Goal: Task Accomplishment & Management: Manage account settings

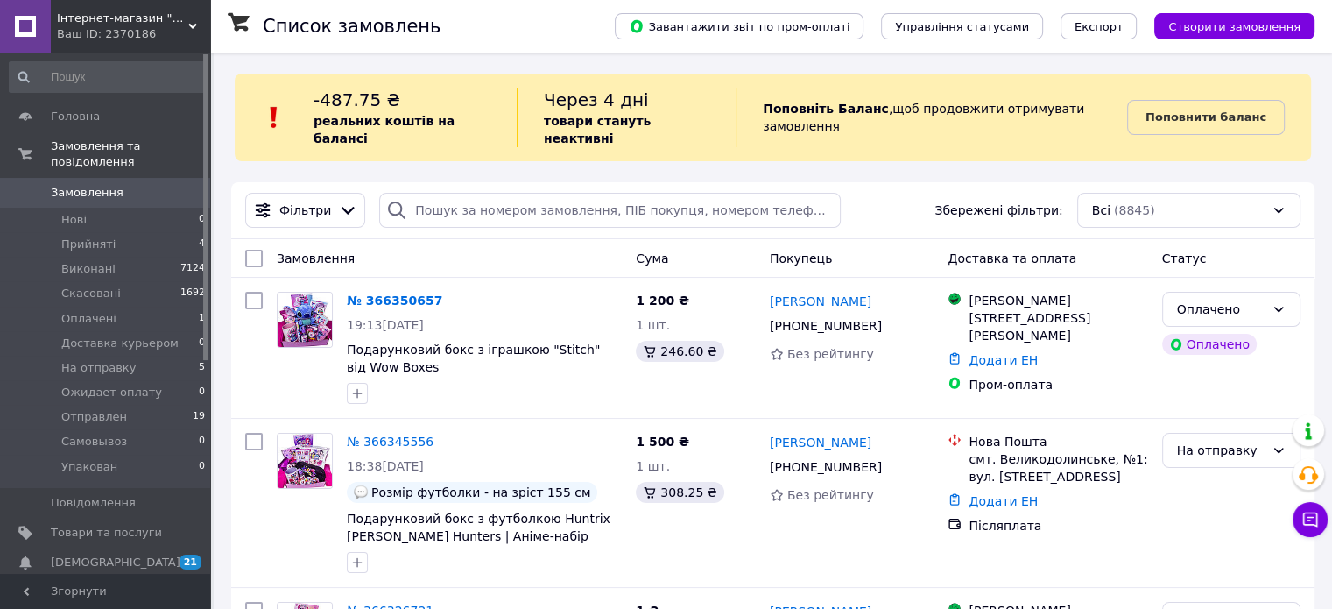
click at [79, 185] on span "Замовлення" at bounding box center [87, 193] width 73 height 16
click at [1275, 301] on div "Оплачено" at bounding box center [1231, 309] width 138 height 35
click at [1199, 326] on li "На отправку" at bounding box center [1230, 323] width 137 height 32
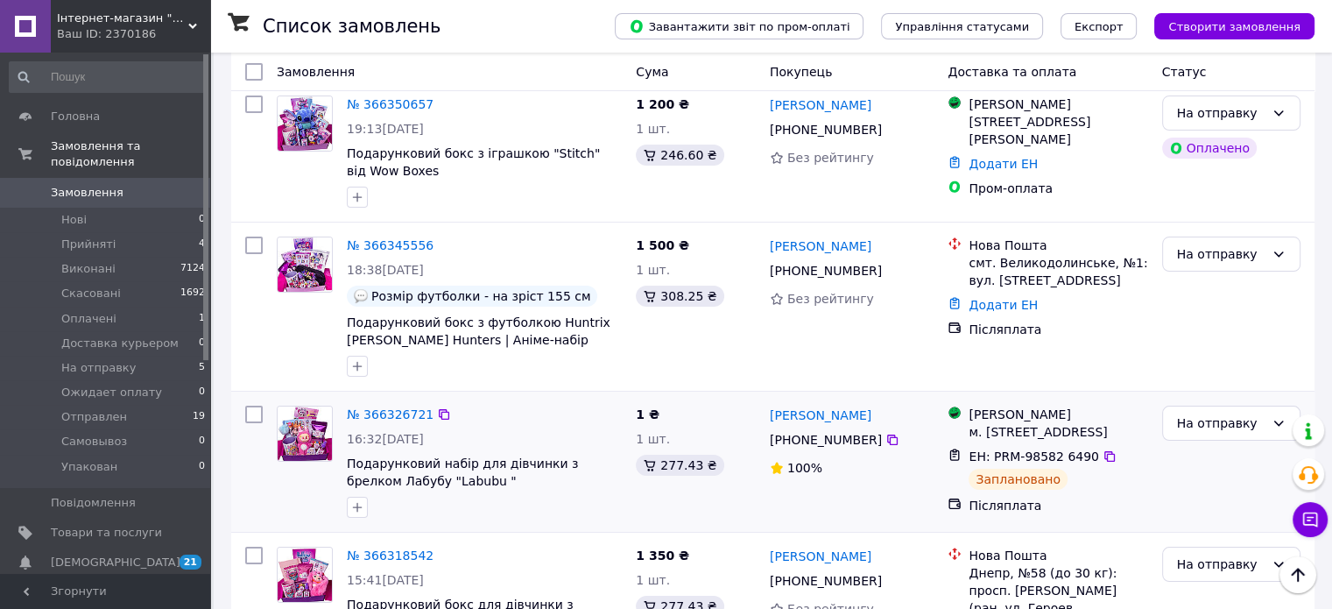
scroll to position [0, 0]
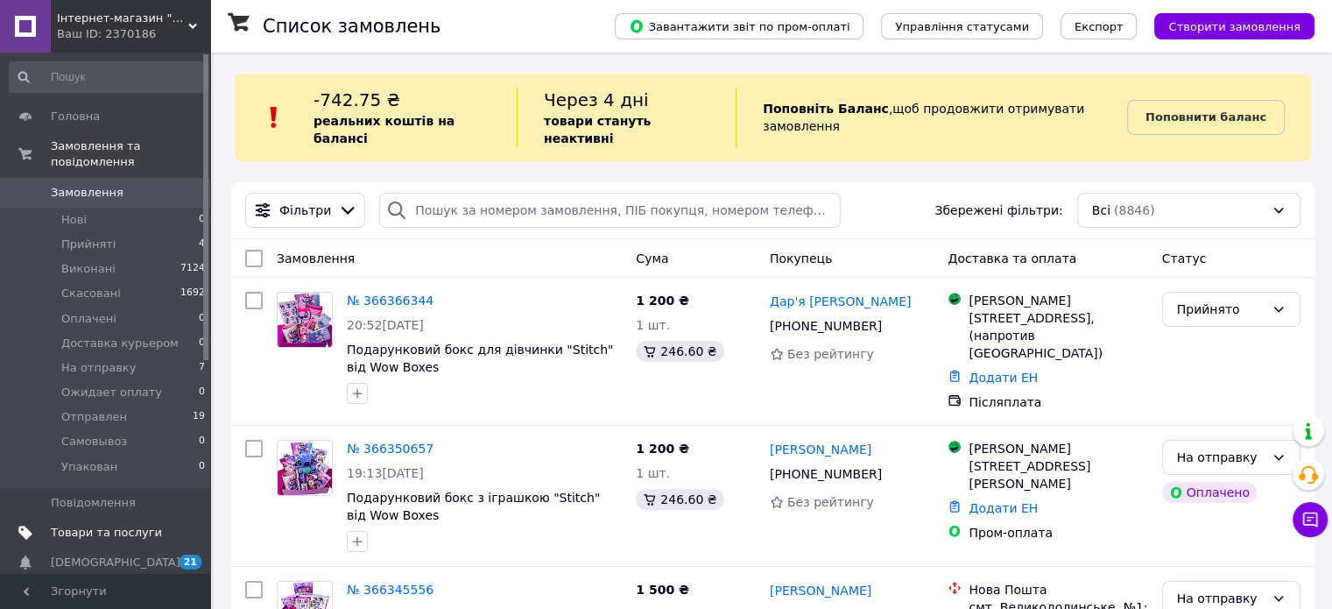
click at [119, 525] on span "Товари та послуги" at bounding box center [106, 533] width 111 height 16
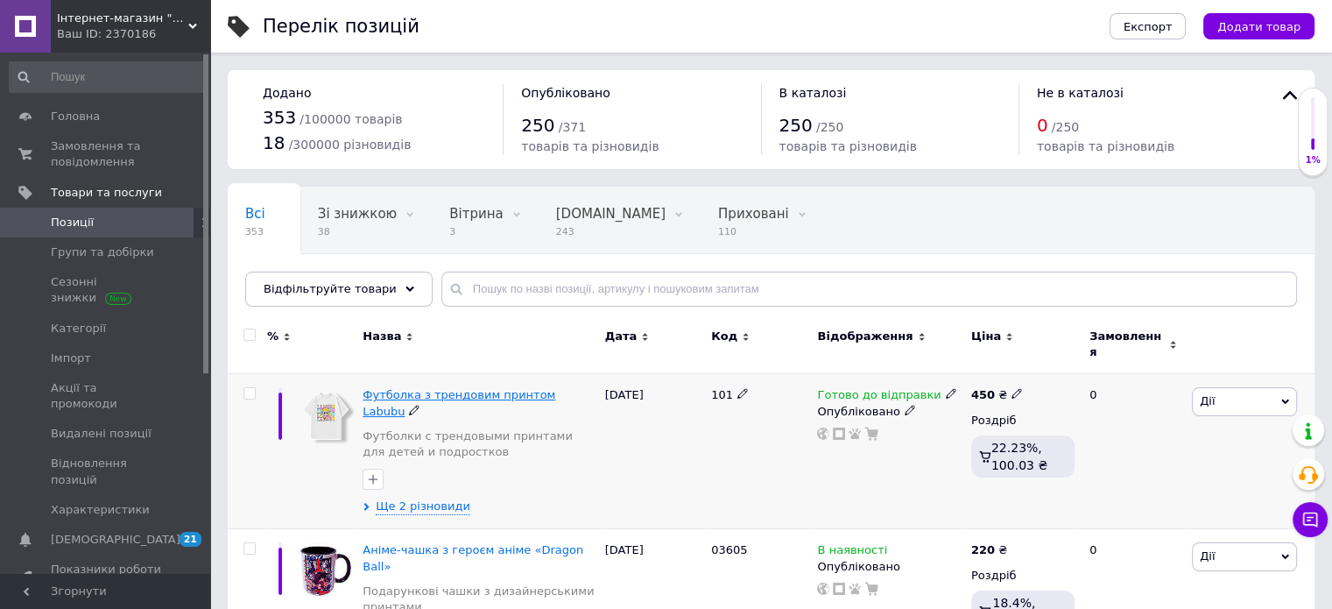
click at [452, 388] on span "Футболка з трендовим принтом Labubu" at bounding box center [459, 402] width 193 height 29
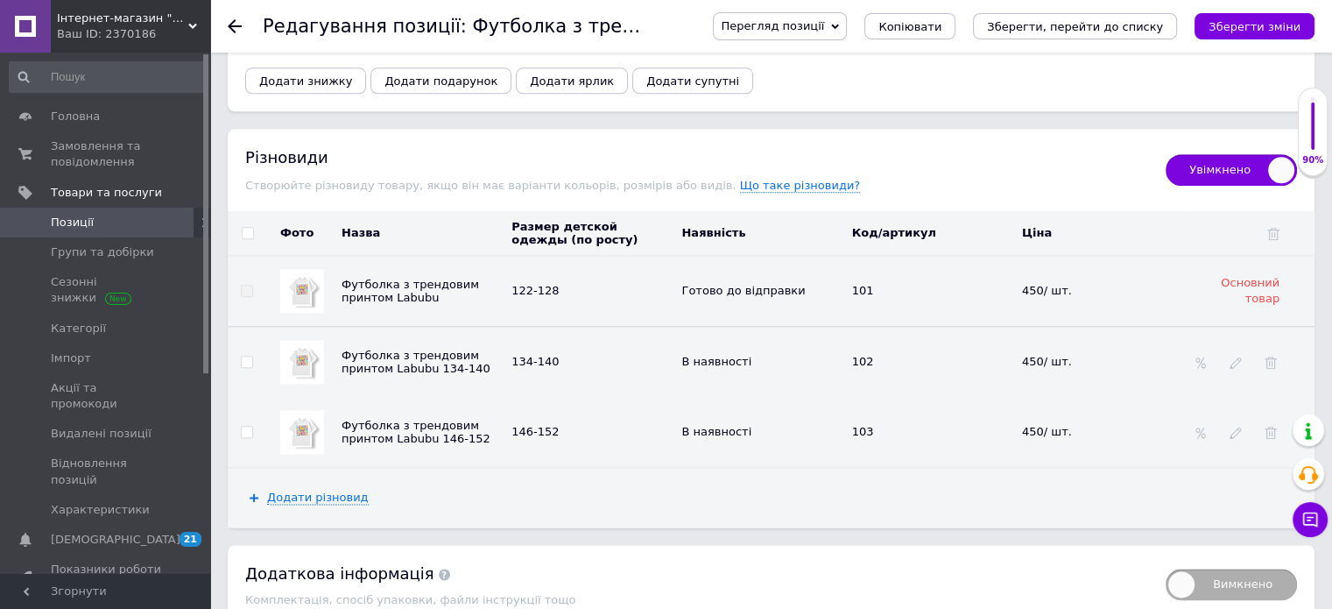
scroll to position [2015, 0]
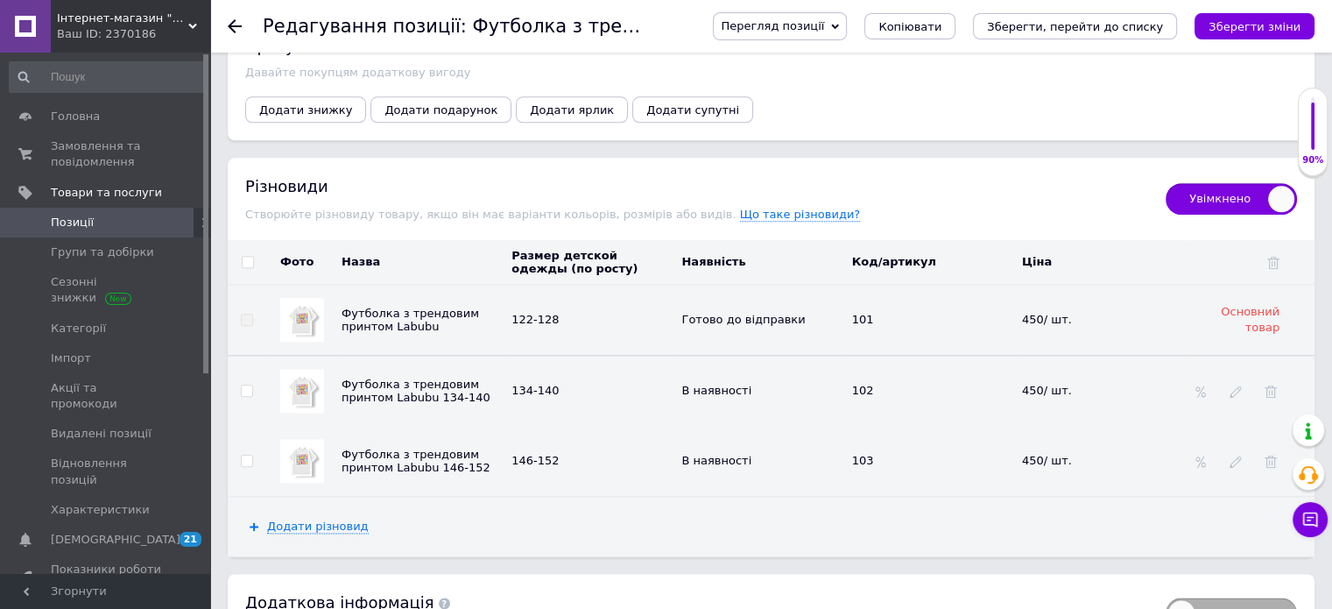
click at [1285, 187] on span "Увімкнено" at bounding box center [1231, 199] width 131 height 32
click at [1166, 183] on input "Увімкнено" at bounding box center [1160, 177] width 11 height 11
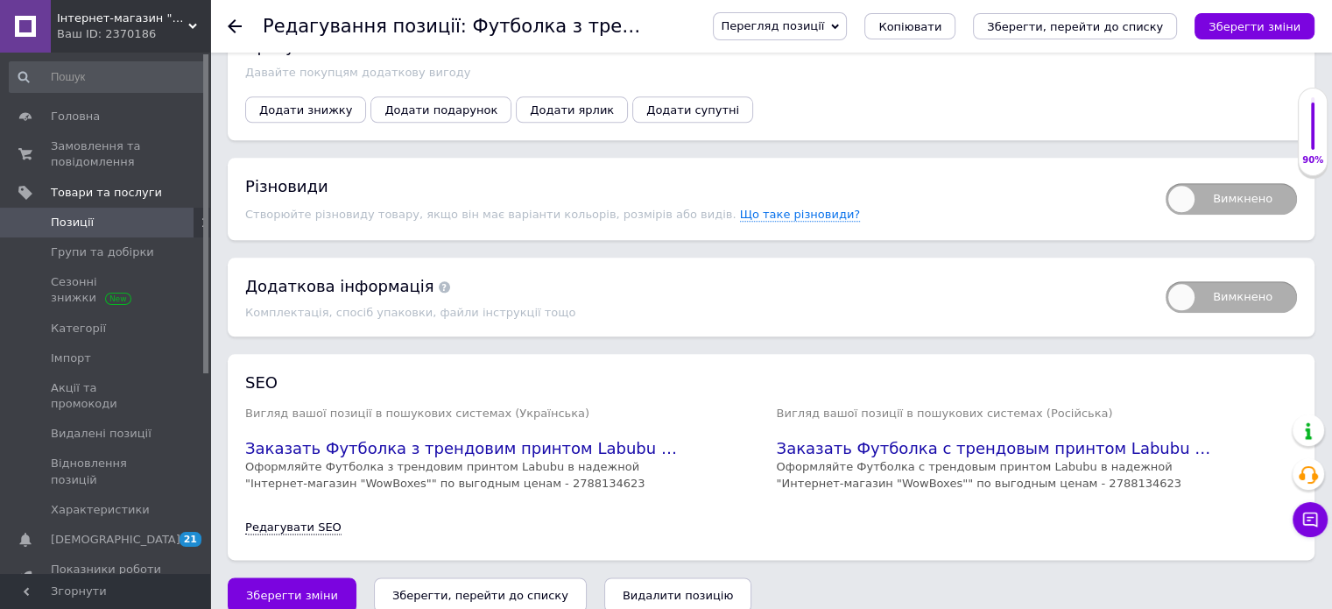
click at [1191, 183] on span "Вимкнено" at bounding box center [1231, 199] width 131 height 32
click at [1166, 181] on input "Вимкнено" at bounding box center [1160, 177] width 11 height 11
checkbox input "true"
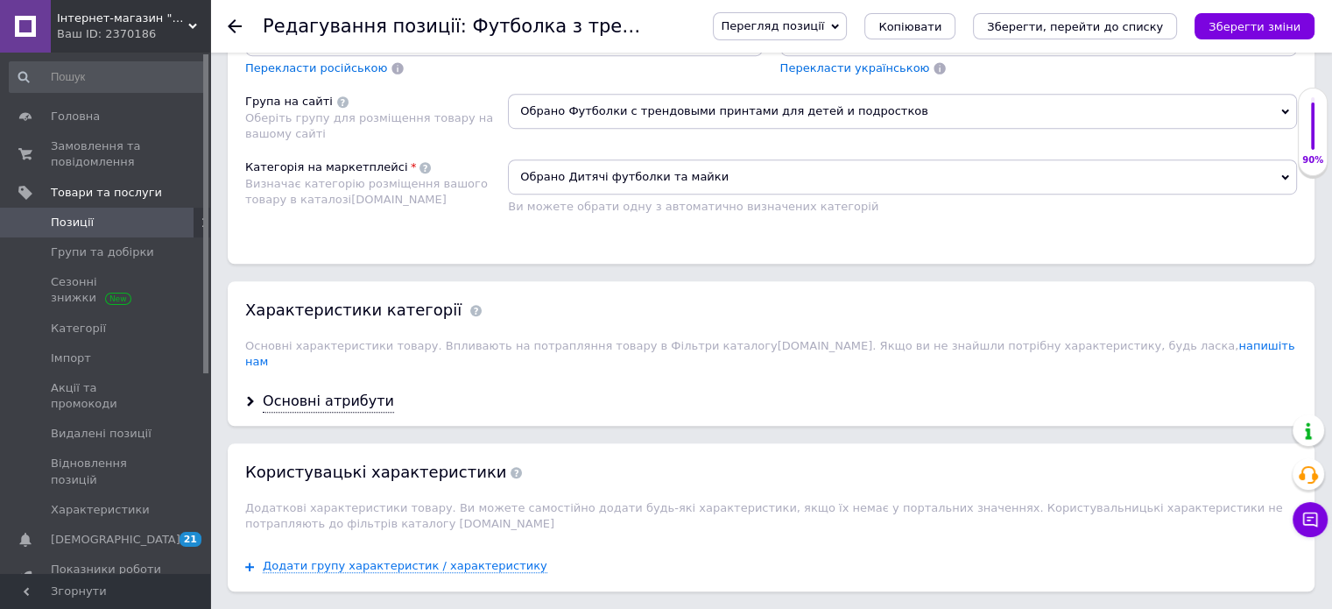
scroll to position [1205, 0]
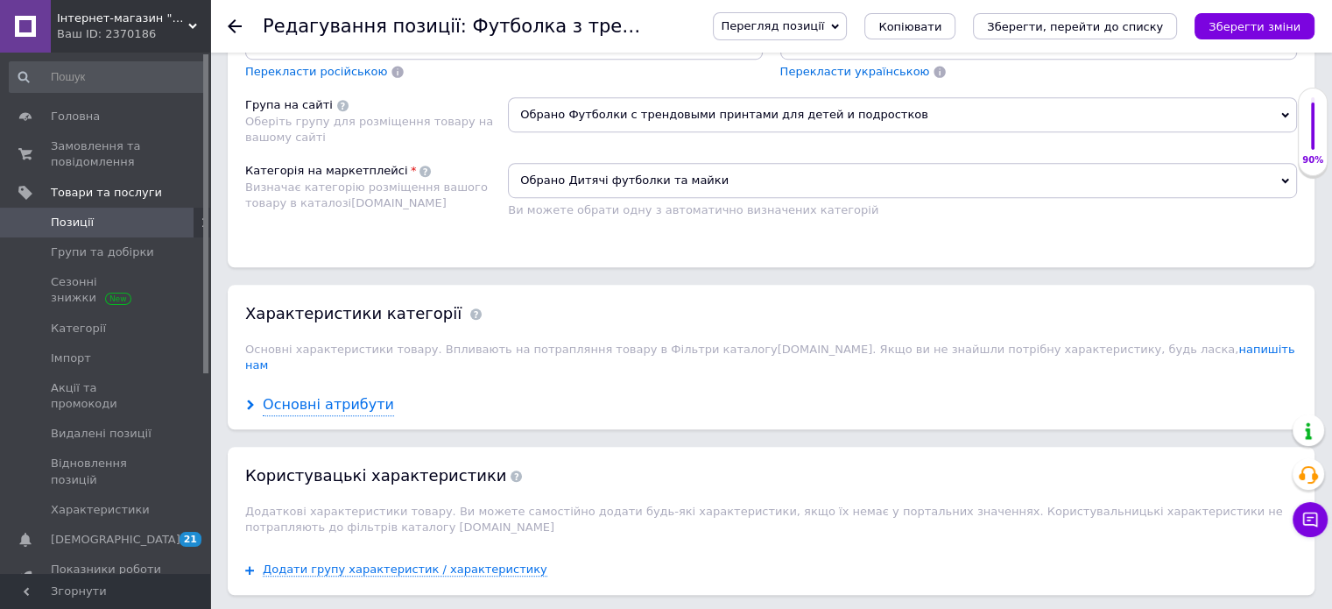
click at [321, 395] on div "Основні атрибути" at bounding box center [328, 405] width 131 height 20
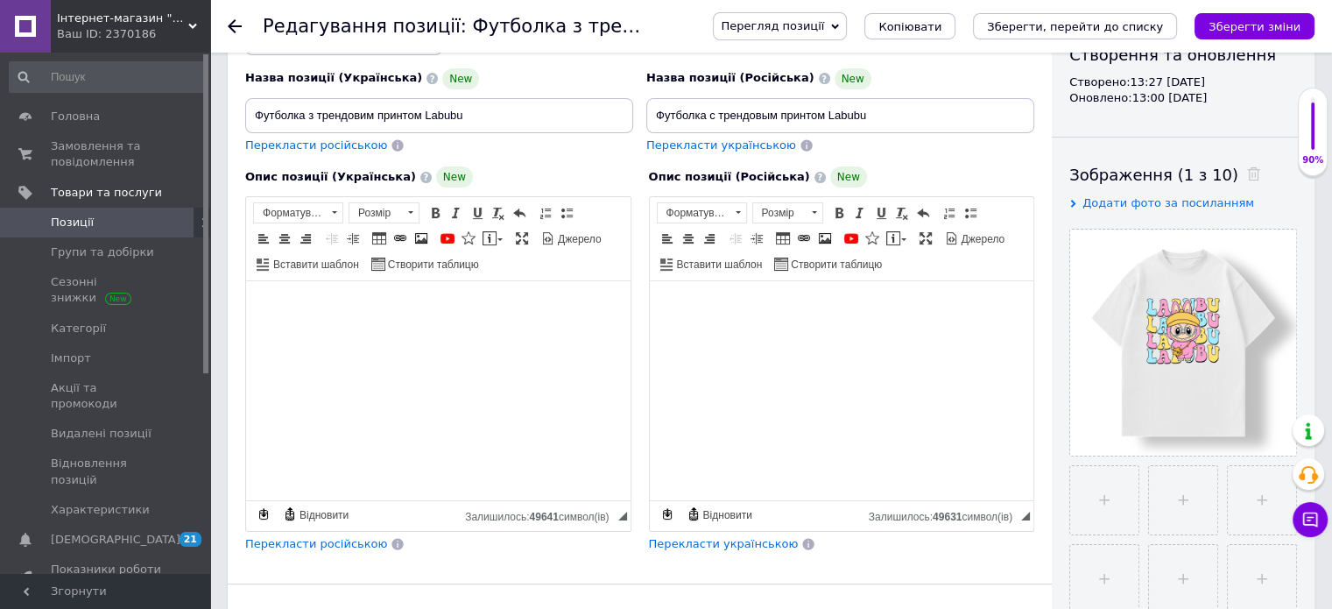
scroll to position [0, 0]
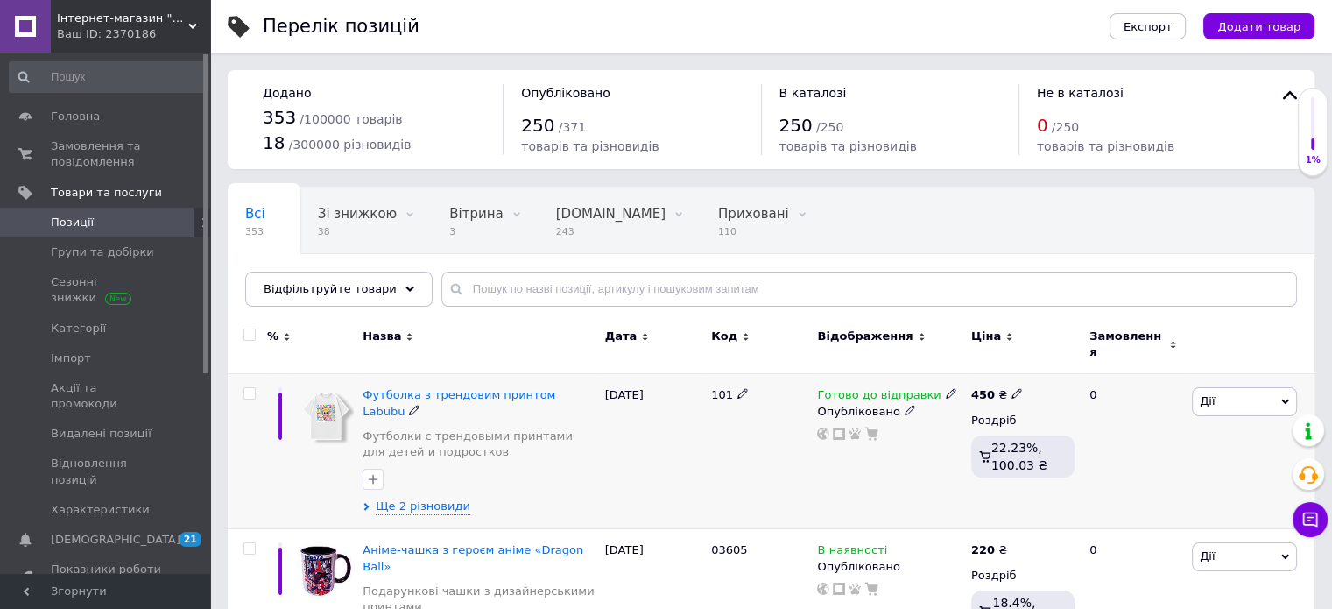
drag, startPoint x: 251, startPoint y: 380, endPoint x: 272, endPoint y: 385, distance: 21.5
click at [251, 388] on input "checkbox" at bounding box center [249, 393] width 11 height 11
checkbox input "true"
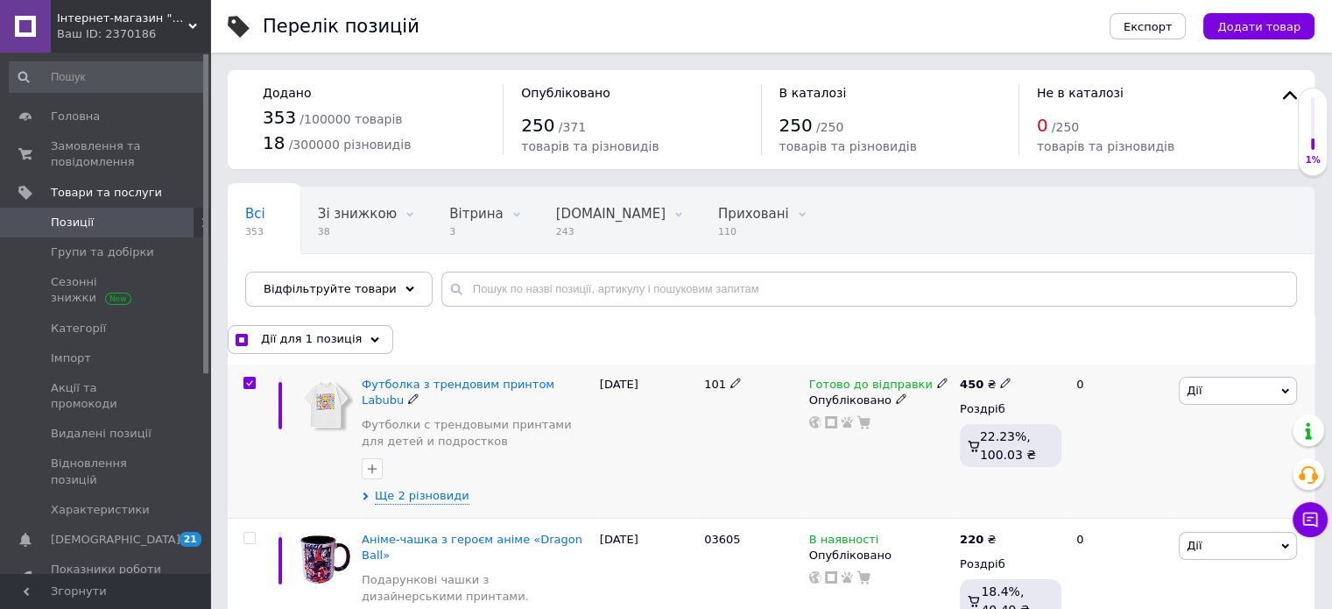
click at [1233, 386] on span "Дії" at bounding box center [1238, 391] width 118 height 28
click at [1129, 476] on li "Копіювати" at bounding box center [1180, 474] width 232 height 25
checkbox input "true"
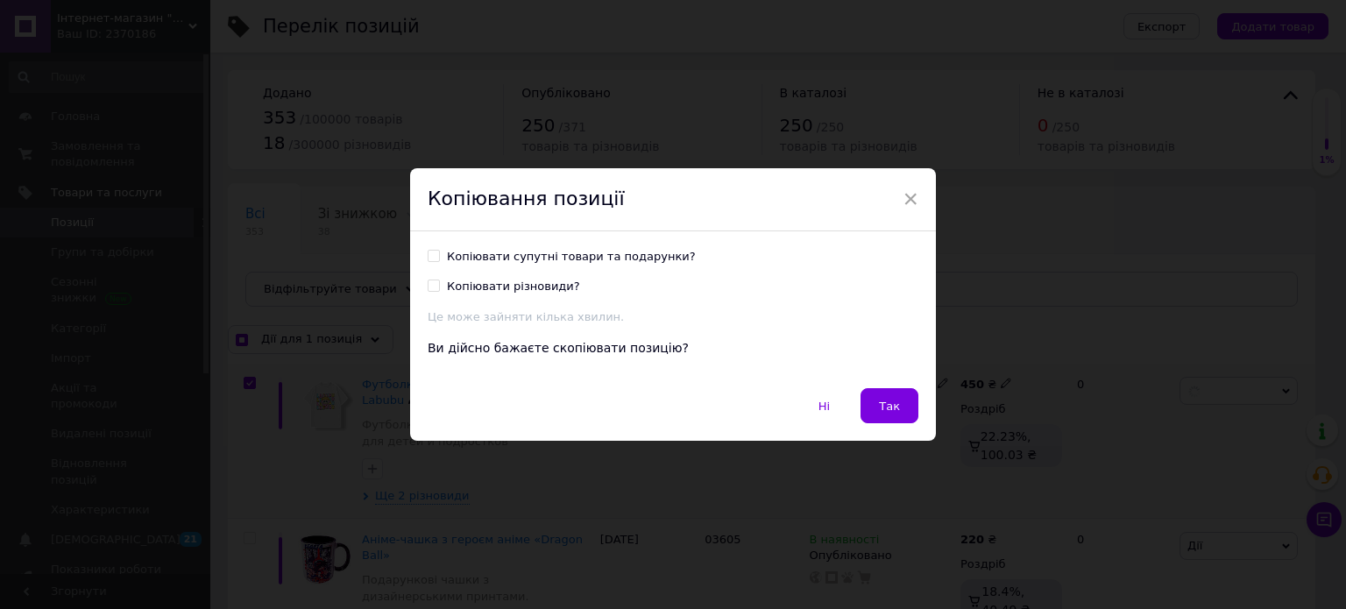
click at [487, 256] on div "Копіювати супутні товари та подарунки?" at bounding box center [571, 257] width 249 height 16
click at [439, 256] on input "Копіювати супутні товари та подарунки?" at bounding box center [432, 255] width 11 height 11
checkbox input "true"
drag, startPoint x: 889, startPoint y: 412, endPoint x: 726, endPoint y: 409, distance: 163.0
click at [889, 411] on span "Так" at bounding box center [889, 405] width 21 height 13
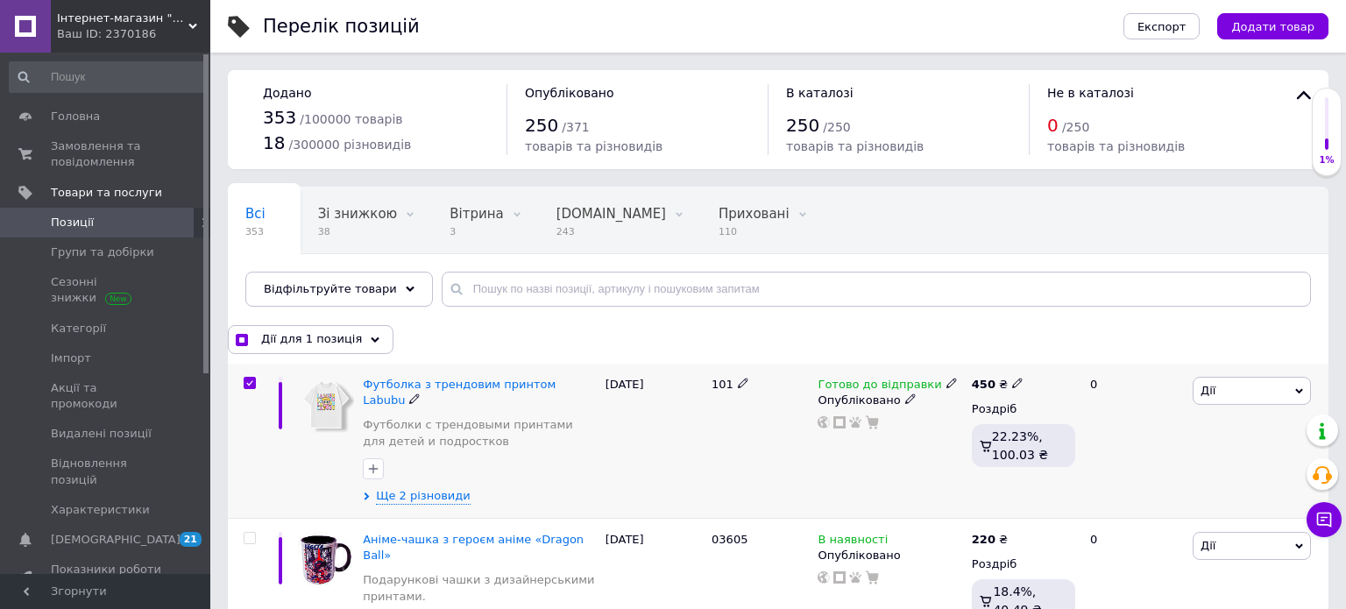
checkbox input "true"
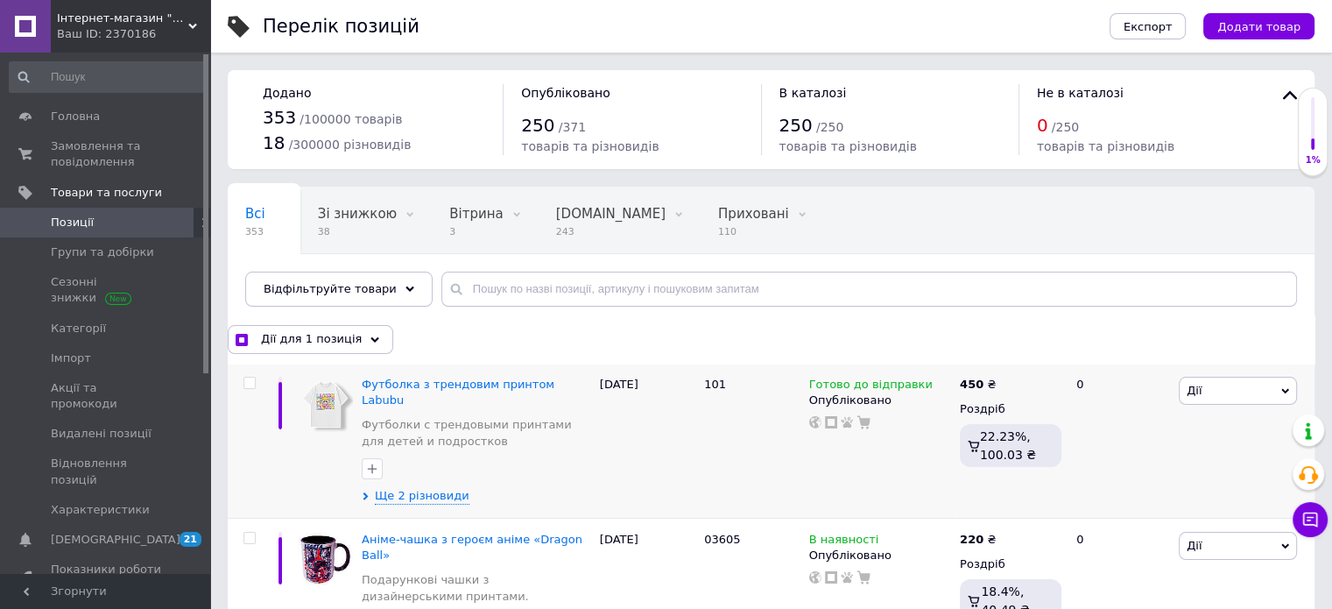
checkbox input "false"
